Goal: Information Seeking & Learning: Check status

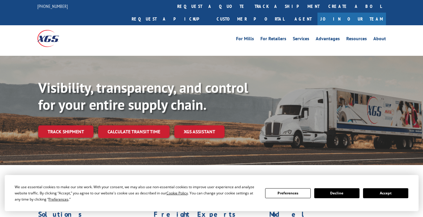
click at [83, 127] on div "Visibility, transparency, and control for your entire supply chain. Track shipm…" at bounding box center [230, 120] width 385 height 82
click at [79, 126] on link "Track shipment" at bounding box center [65, 132] width 55 height 12
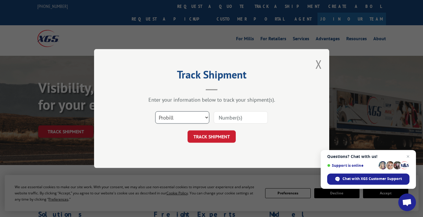
select select "bol"
click at [232, 120] on input at bounding box center [241, 118] width 54 height 12
type input "161403"
click at [216, 136] on button "TRACK SHIPMENT" at bounding box center [212, 137] width 48 height 12
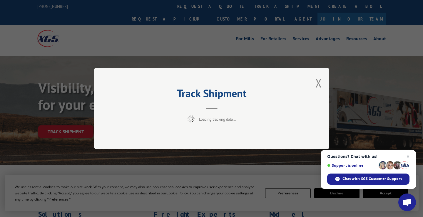
click at [410, 157] on span "Close chat" at bounding box center [408, 156] width 7 height 7
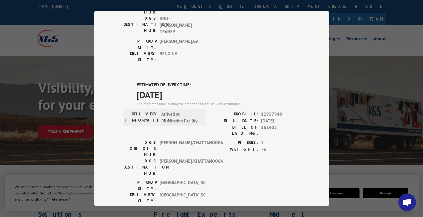
scroll to position [108, 0]
drag, startPoint x: 261, startPoint y: 78, endPoint x: 285, endPoint y: 76, distance: 23.3
click at [285, 111] on span "12957949" at bounding box center [280, 114] width 39 height 7
copy span "12957949"
click at [353, 162] on div "Track Shipment DELIVERED DELIVERY INFORMATION: [DATE] 10:00 am [PERSON_NAME] PR…" at bounding box center [211, 108] width 423 height 217
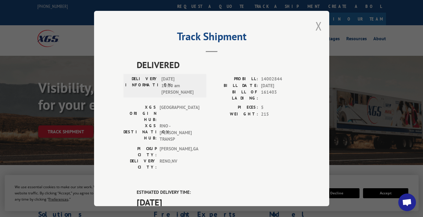
scroll to position [0, 0]
click at [318, 24] on button "Close modal" at bounding box center [319, 26] width 6 height 16
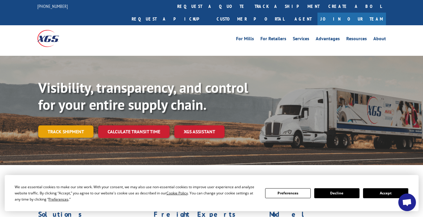
click at [82, 126] on link "Track shipment" at bounding box center [65, 132] width 55 height 12
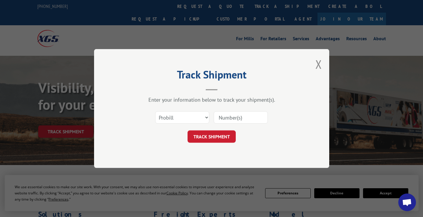
scroll to position [25, 0]
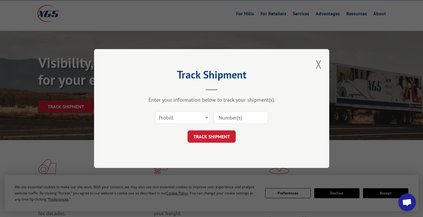
click at [222, 118] on input at bounding box center [241, 118] width 54 height 12
paste input "12957949"
type input "12957949"
click at [220, 137] on button "TRACK SHIPMENT" at bounding box center [212, 137] width 48 height 12
